Goal: Find specific page/section: Find specific page/section

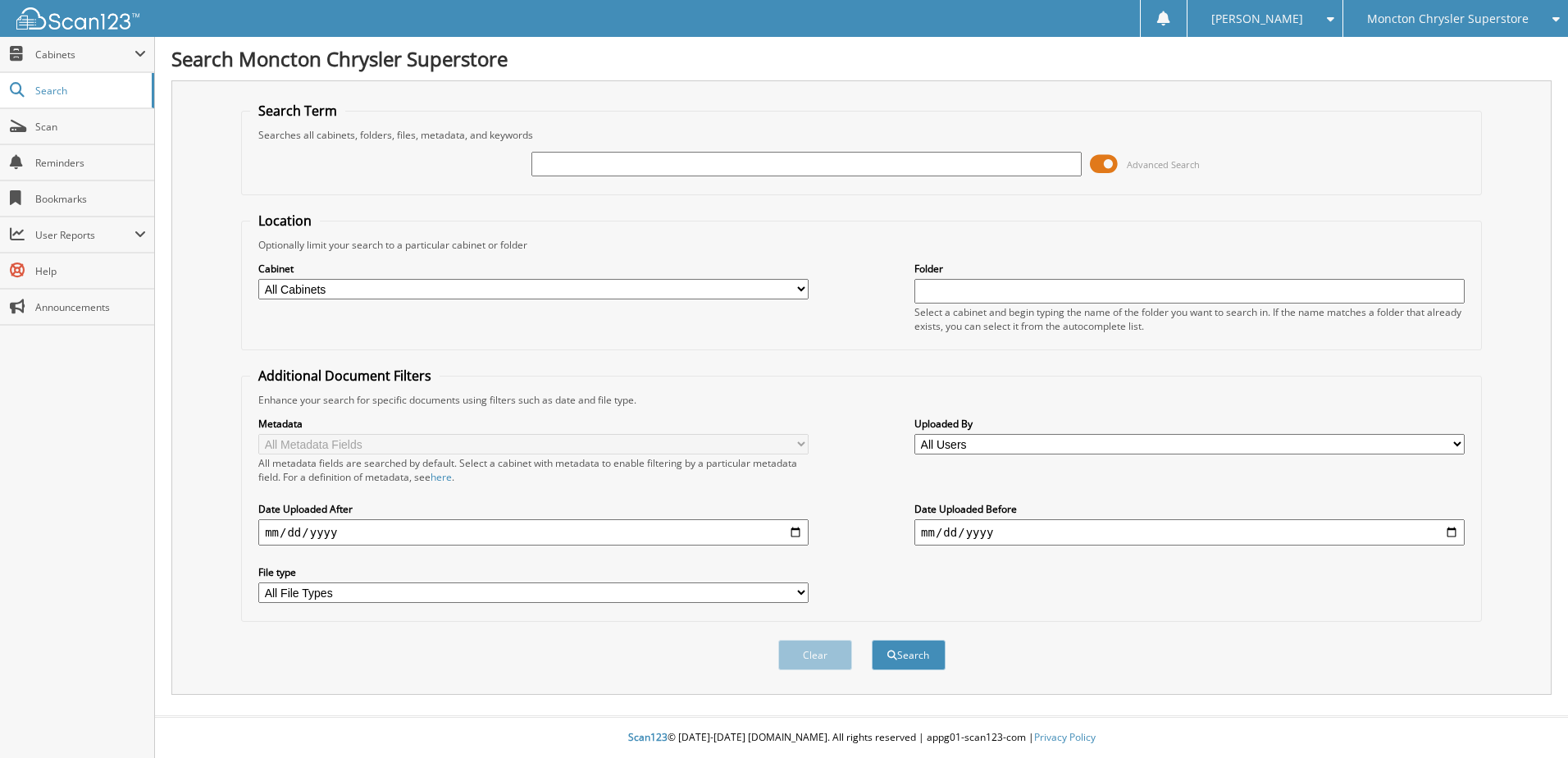
click at [664, 163] on input "text" at bounding box center [807, 164] width 551 height 24
type input "507027"
click at [872, 640] on button "Search" at bounding box center [909, 655] width 74 height 31
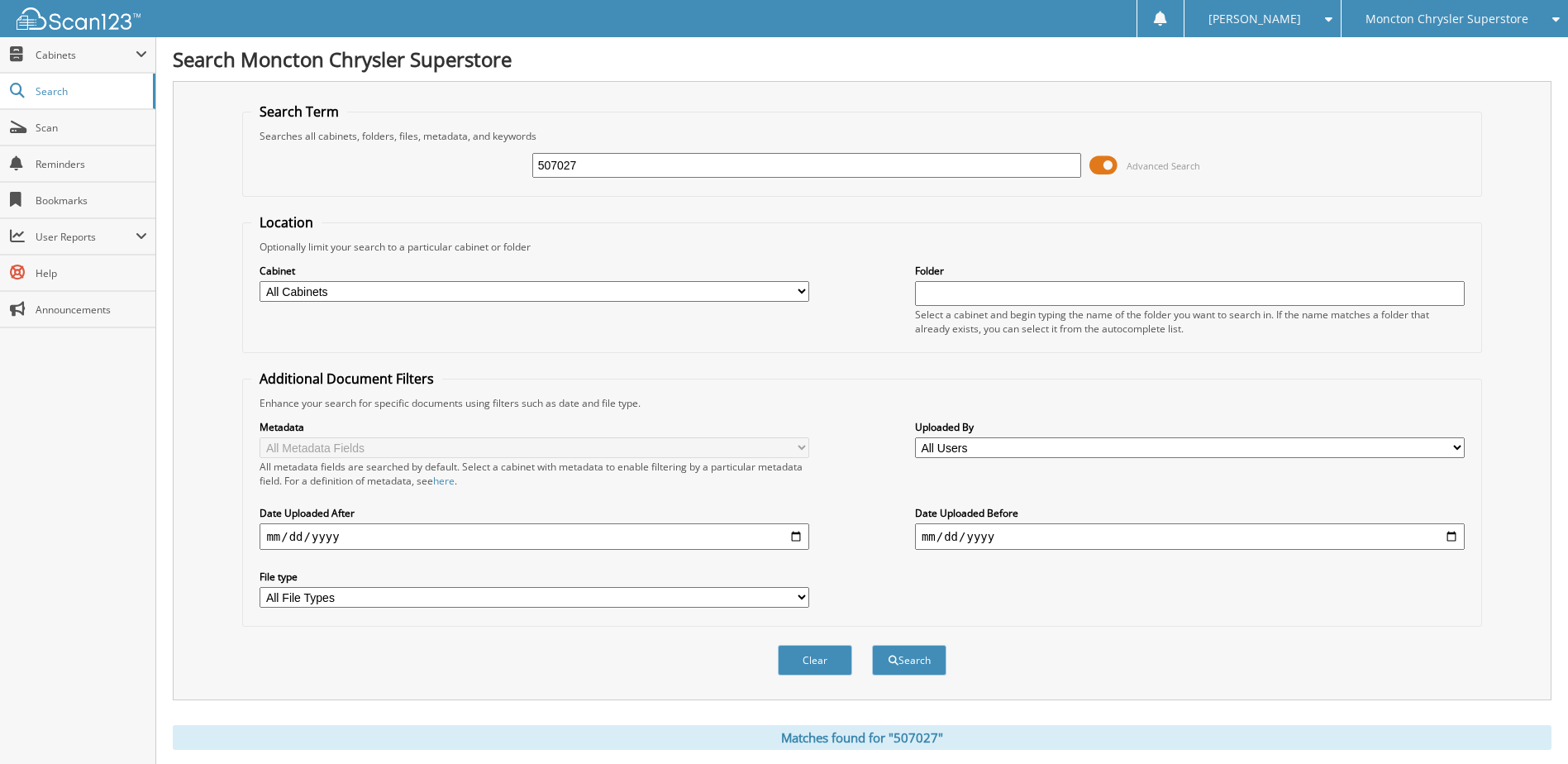
click at [1100, 164] on span at bounding box center [1102, 165] width 28 height 25
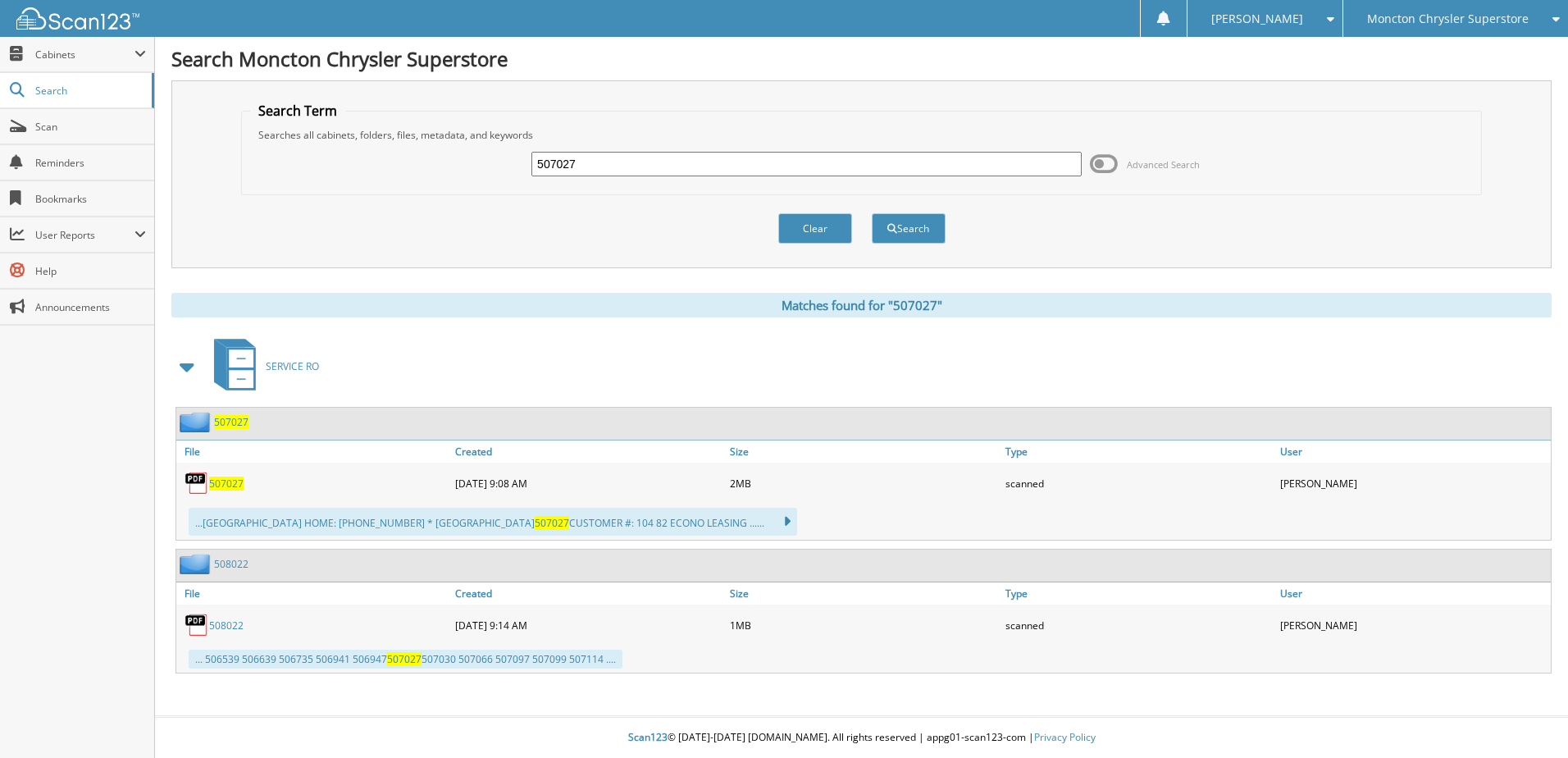
click at [216, 481] on span "507027" at bounding box center [226, 483] width 34 height 14
drag, startPoint x: 611, startPoint y: 166, endPoint x: 524, endPoint y: 166, distance: 87.0
click at [524, 166] on div "507027 Advanced Search" at bounding box center [862, 164] width 1223 height 44
type input "505987"
click at [872, 213] on button "Search" at bounding box center [909, 229] width 74 height 31
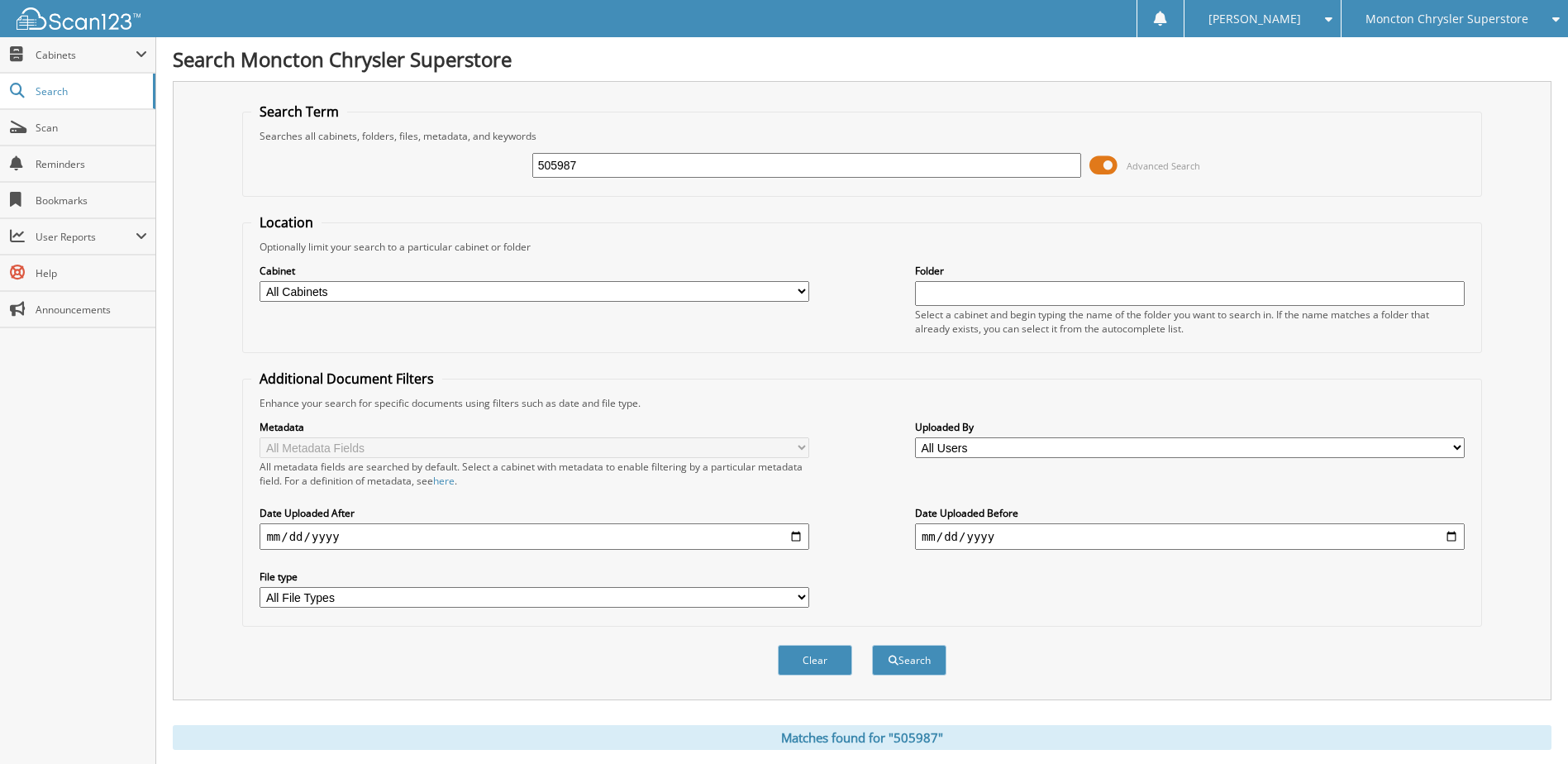
click at [1097, 163] on span at bounding box center [1102, 165] width 28 height 25
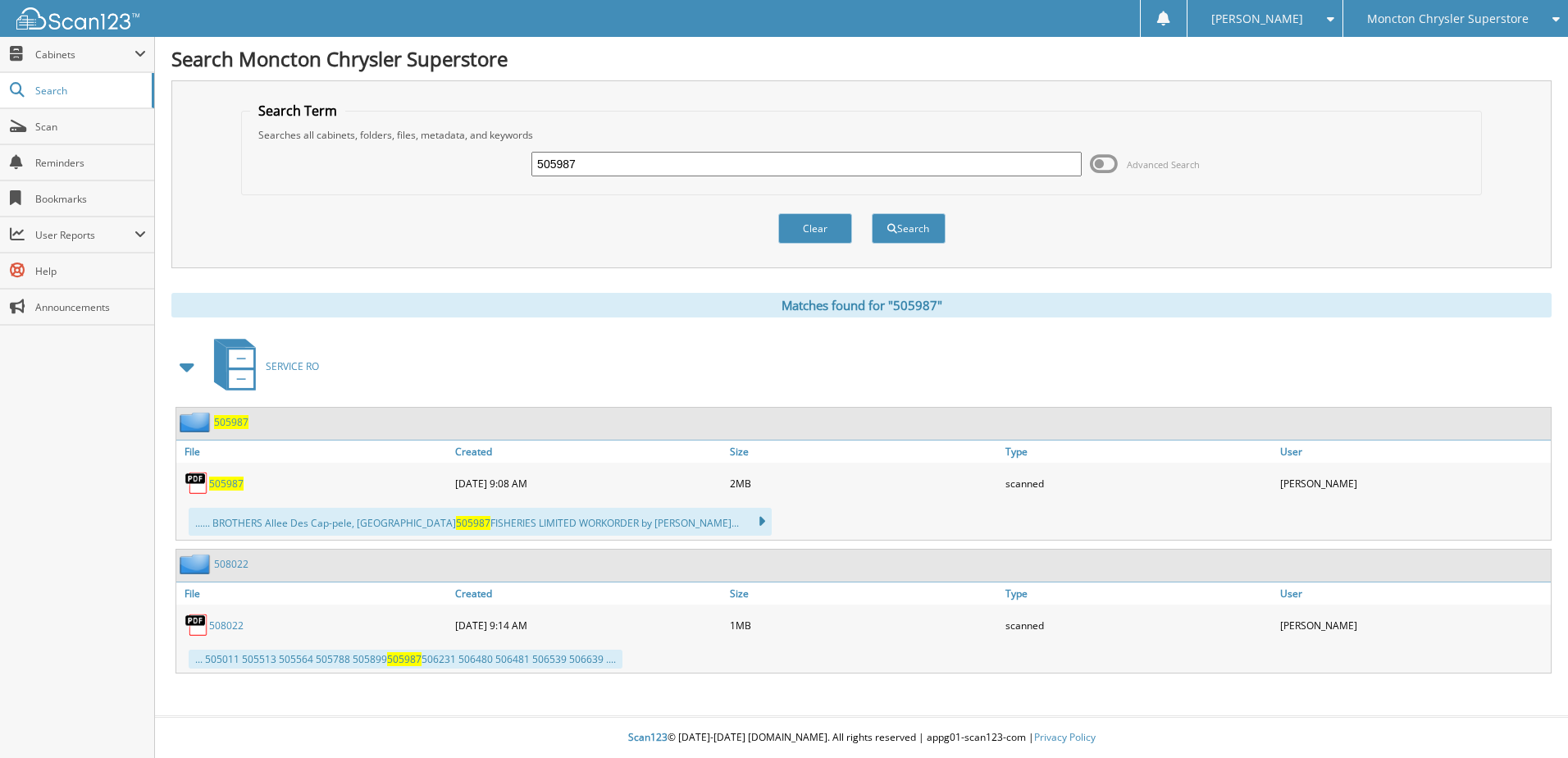
click at [222, 483] on span "505987" at bounding box center [226, 483] width 34 height 14
